Goal: Information Seeking & Learning: Check status

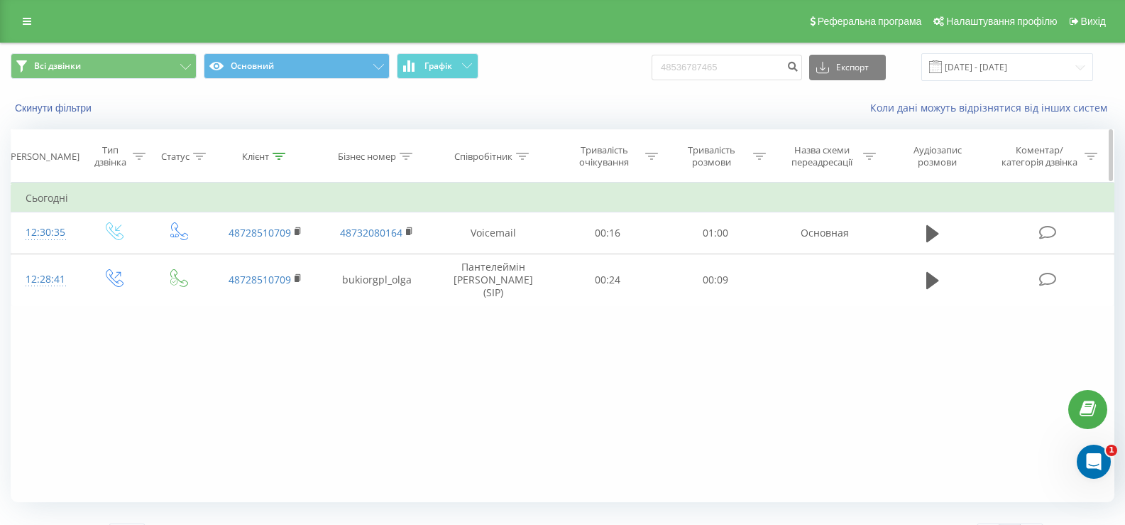
click at [277, 156] on icon at bounding box center [279, 156] width 13 height 7
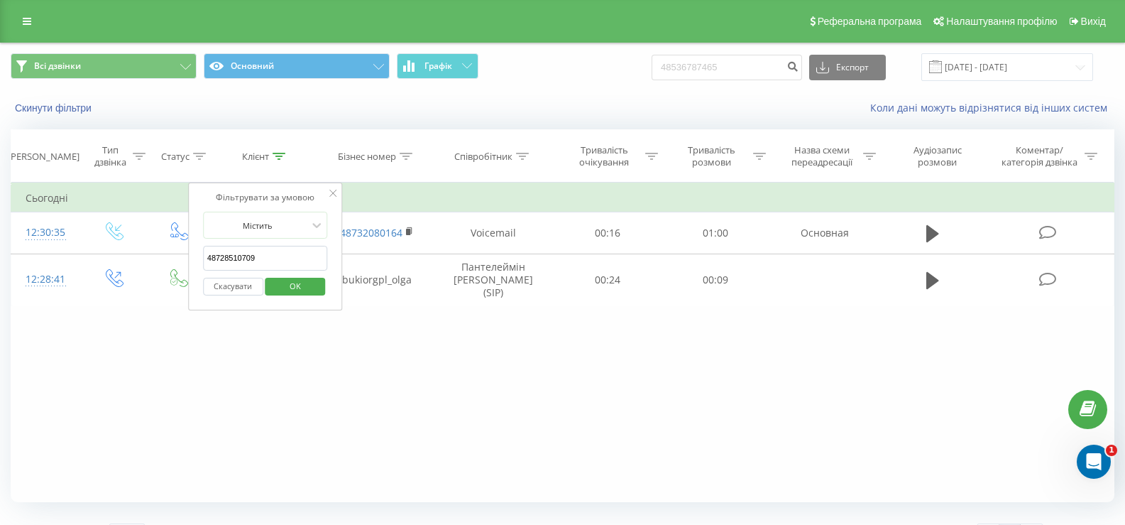
click at [229, 255] on input "48728510709" at bounding box center [265, 258] width 125 height 25
paste input "66 714 87 2"
click at [215, 258] on input "48 66 714 87 29" at bounding box center [265, 258] width 125 height 25
click at [225, 258] on input "4866 714 87 29" at bounding box center [265, 258] width 125 height 25
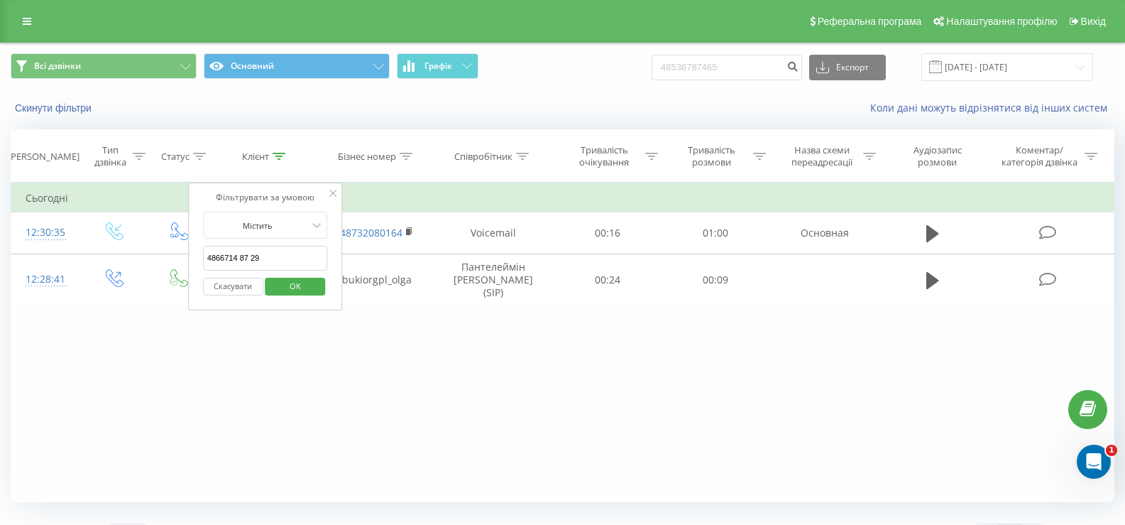
click at [238, 256] on input "4866714 87 29" at bounding box center [265, 258] width 125 height 25
click at [245, 256] on input "486671487 29" at bounding box center [265, 258] width 125 height 25
click at [290, 287] on span "OK" at bounding box center [295, 286] width 40 height 22
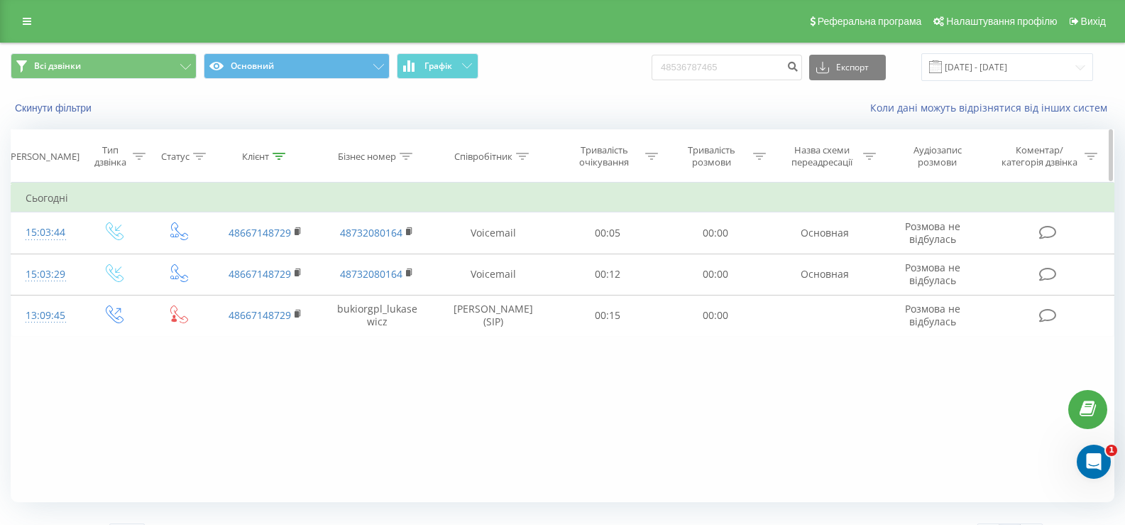
click at [279, 154] on icon at bounding box center [279, 156] width 13 height 7
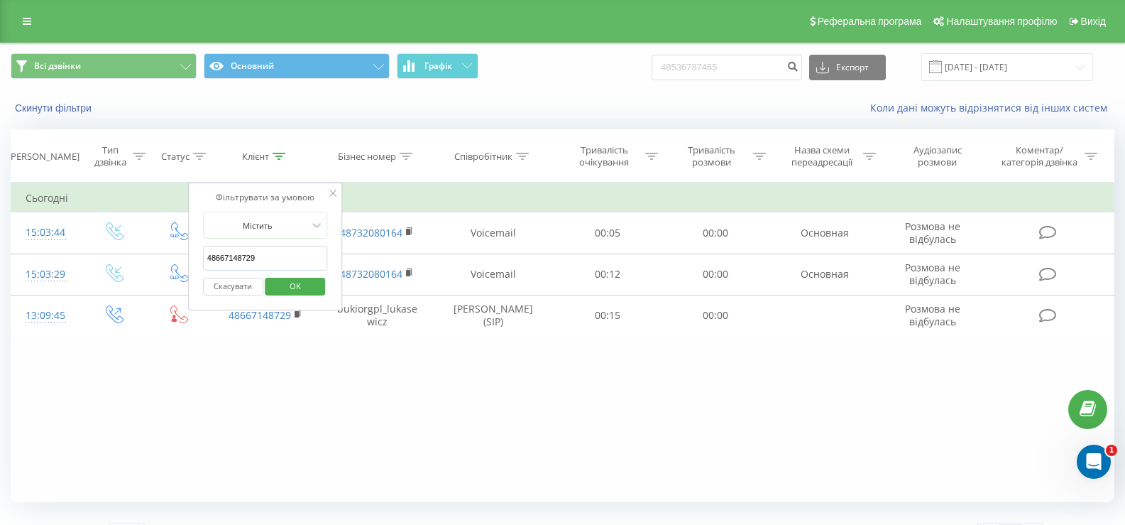
click at [225, 254] on input "48667148729" at bounding box center [265, 258] width 125 height 25
paste input "72 853 21 55"
click at [215, 255] on input "48 72 853 21 55" at bounding box center [265, 258] width 125 height 25
click at [225, 258] on input "4872 853 21 55" at bounding box center [265, 258] width 125 height 25
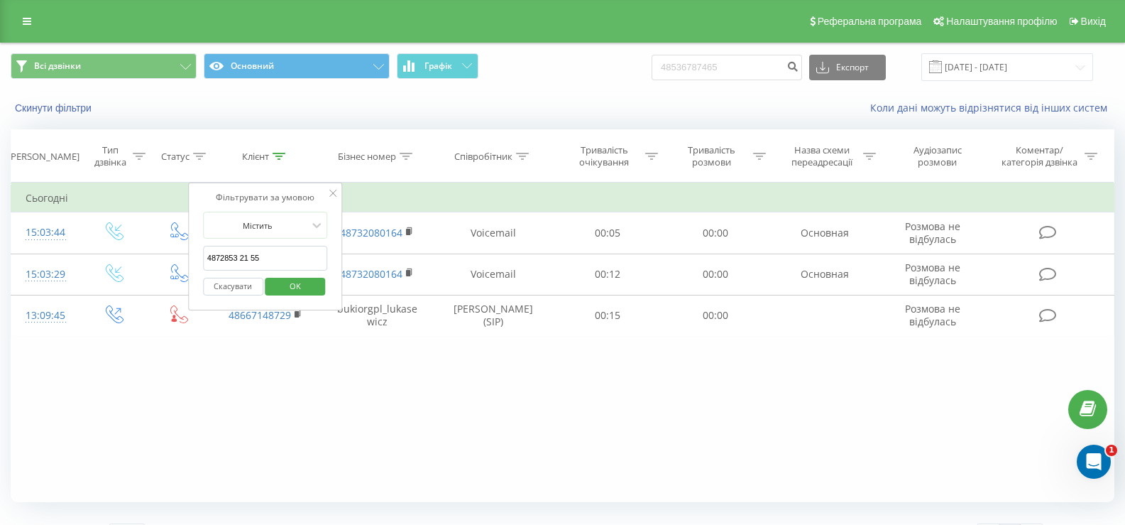
click at [238, 254] on input "4872853 21 55" at bounding box center [265, 258] width 125 height 25
click at [246, 256] on input "487285321 55" at bounding box center [265, 258] width 125 height 25
type input "48728532155"
click at [297, 287] on span "OK" at bounding box center [295, 286] width 40 height 22
